Goal: Transaction & Acquisition: Book appointment/travel/reservation

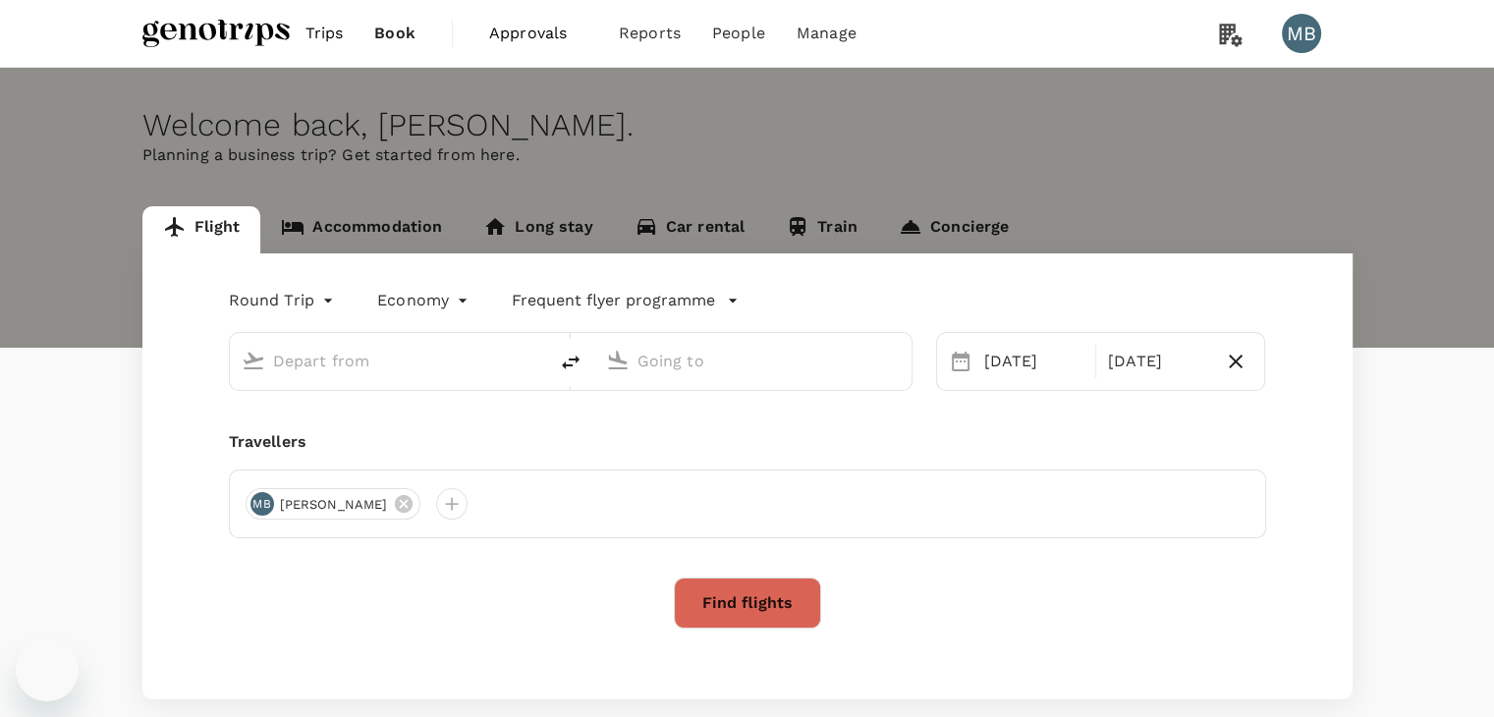
type input "Miri Intl (MYY)"
type input "[GEOGRAPHIC_DATA] ([GEOGRAPHIC_DATA])"
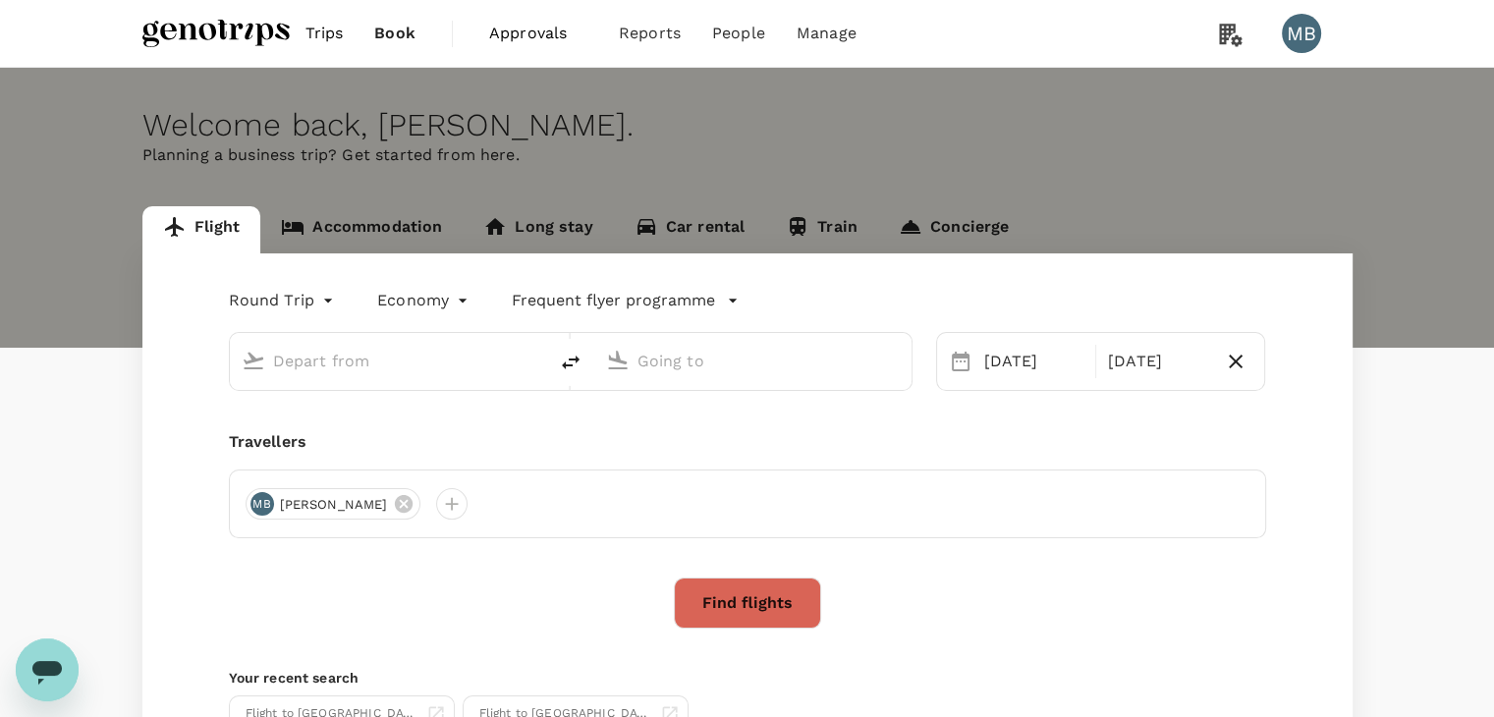
type input "Miri Intl (MYY)"
type input "[GEOGRAPHIC_DATA] ([GEOGRAPHIC_DATA])"
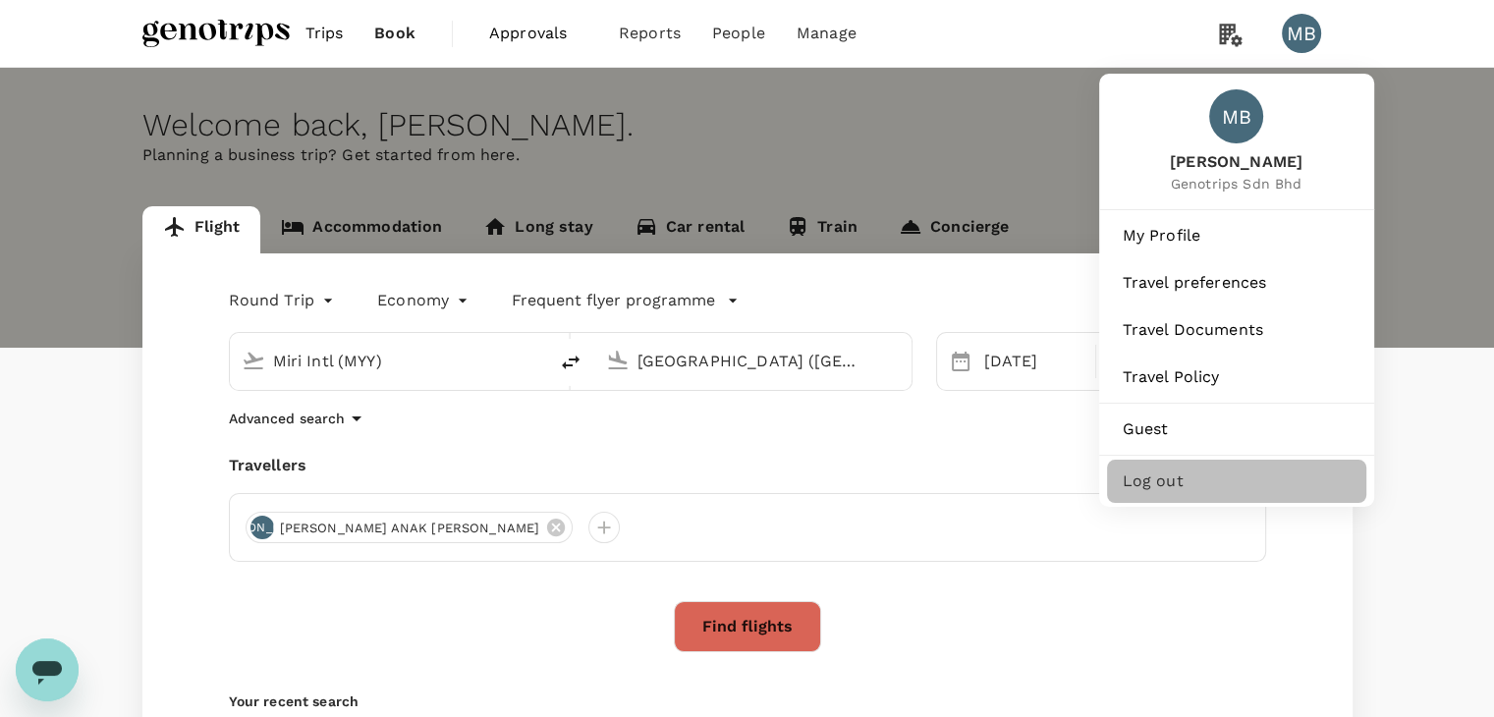
click at [1165, 493] on span "Log out" at bounding box center [1237, 482] width 228 height 24
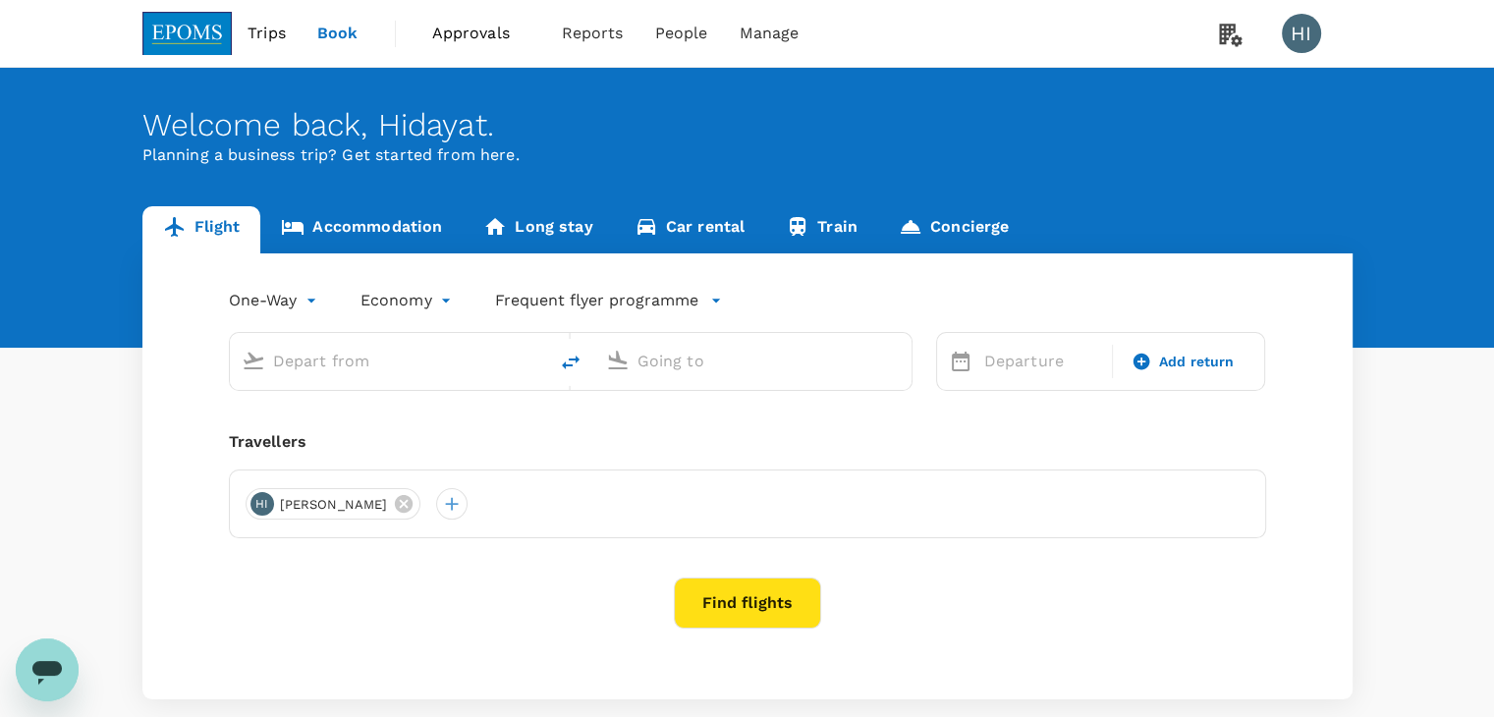
type input "Kuala Lumpur Intl ([GEOGRAPHIC_DATA])"
type input "Kota Kinabalu Intl (BKI)"
